Goal: Information Seeking & Learning: Compare options

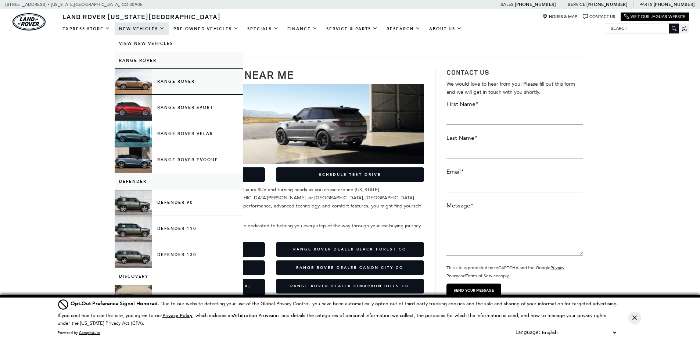
click at [171, 84] on link "Range Rover" at bounding box center [179, 82] width 129 height 26
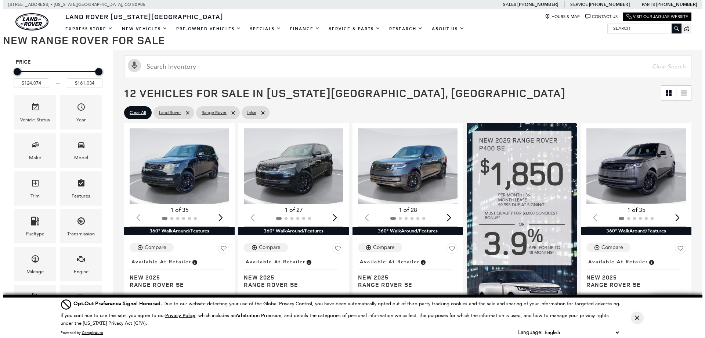
scroll to position [110, 0]
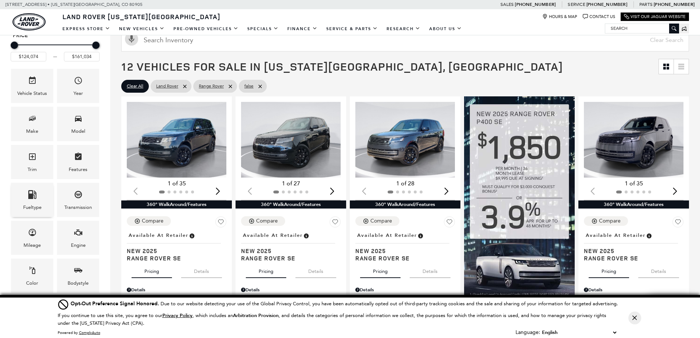
click at [22, 196] on div "Fueltype" at bounding box center [32, 200] width 42 height 34
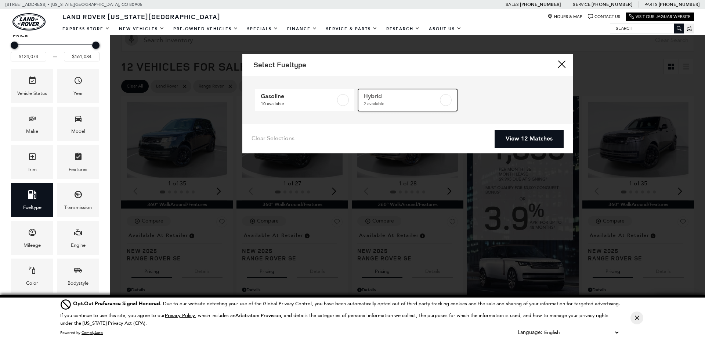
click at [443, 100] on label at bounding box center [446, 100] width 12 height 12
type input "$136,224"
type input "$156,654"
checkbox input "true"
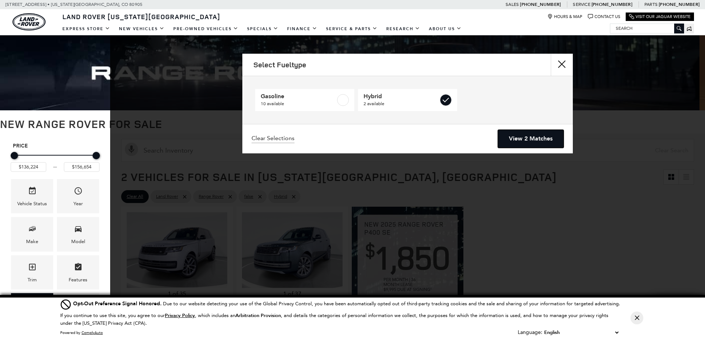
click at [530, 139] on link "View 2 Matches" at bounding box center [531, 139] width 66 height 18
